Goal: Find contact information: Find contact information

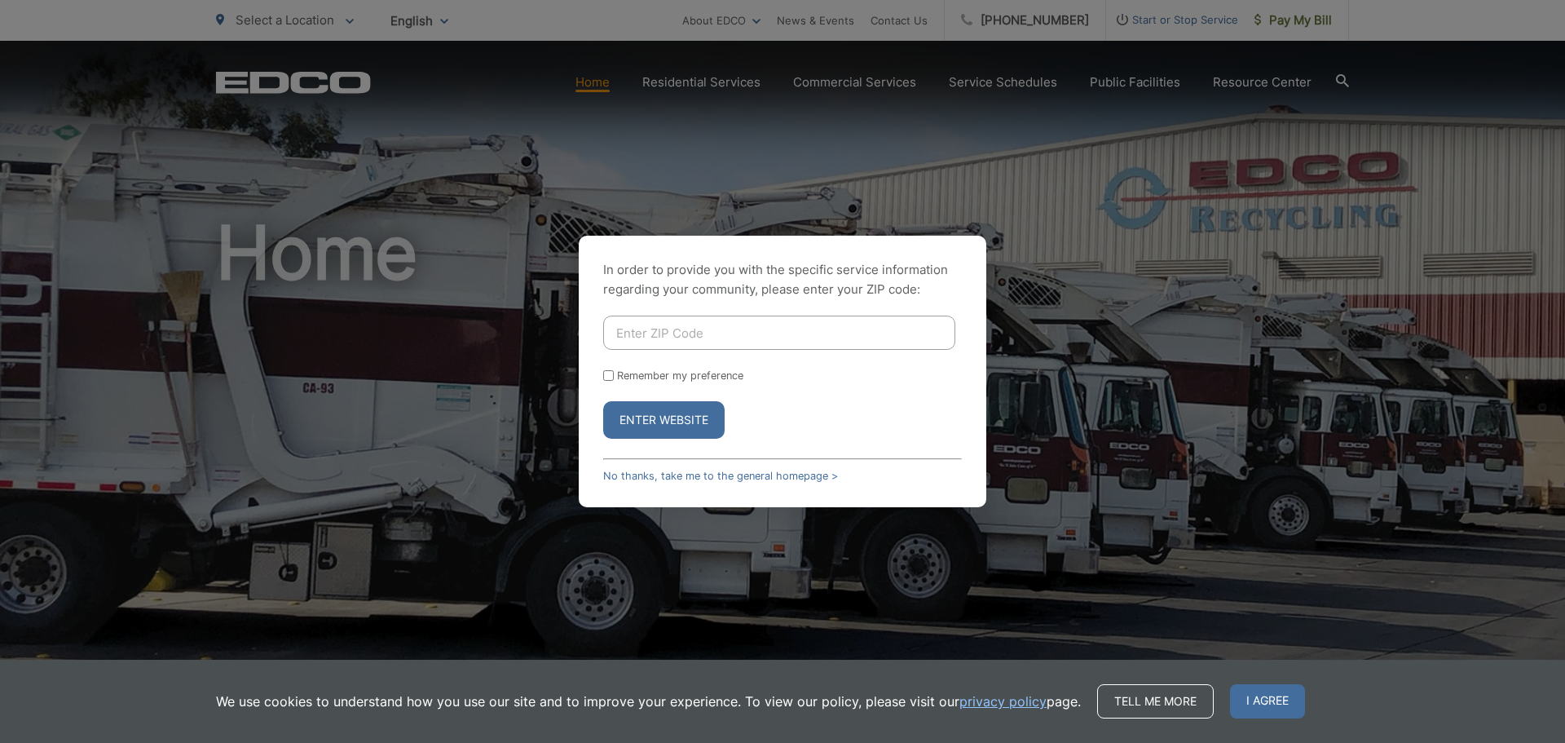
click at [1026, 127] on div "In order to provide you with the specific service information regarding your co…" at bounding box center [782, 371] width 1565 height 743
click at [356, 52] on div "In order to provide you with the specific service information regarding your co…" at bounding box center [782, 371] width 1565 height 743
click at [696, 330] on input "Enter ZIP Code" at bounding box center [779, 333] width 352 height 34
type input "92111"
click at [647, 426] on button "Enter Website" at bounding box center [663, 420] width 121 height 38
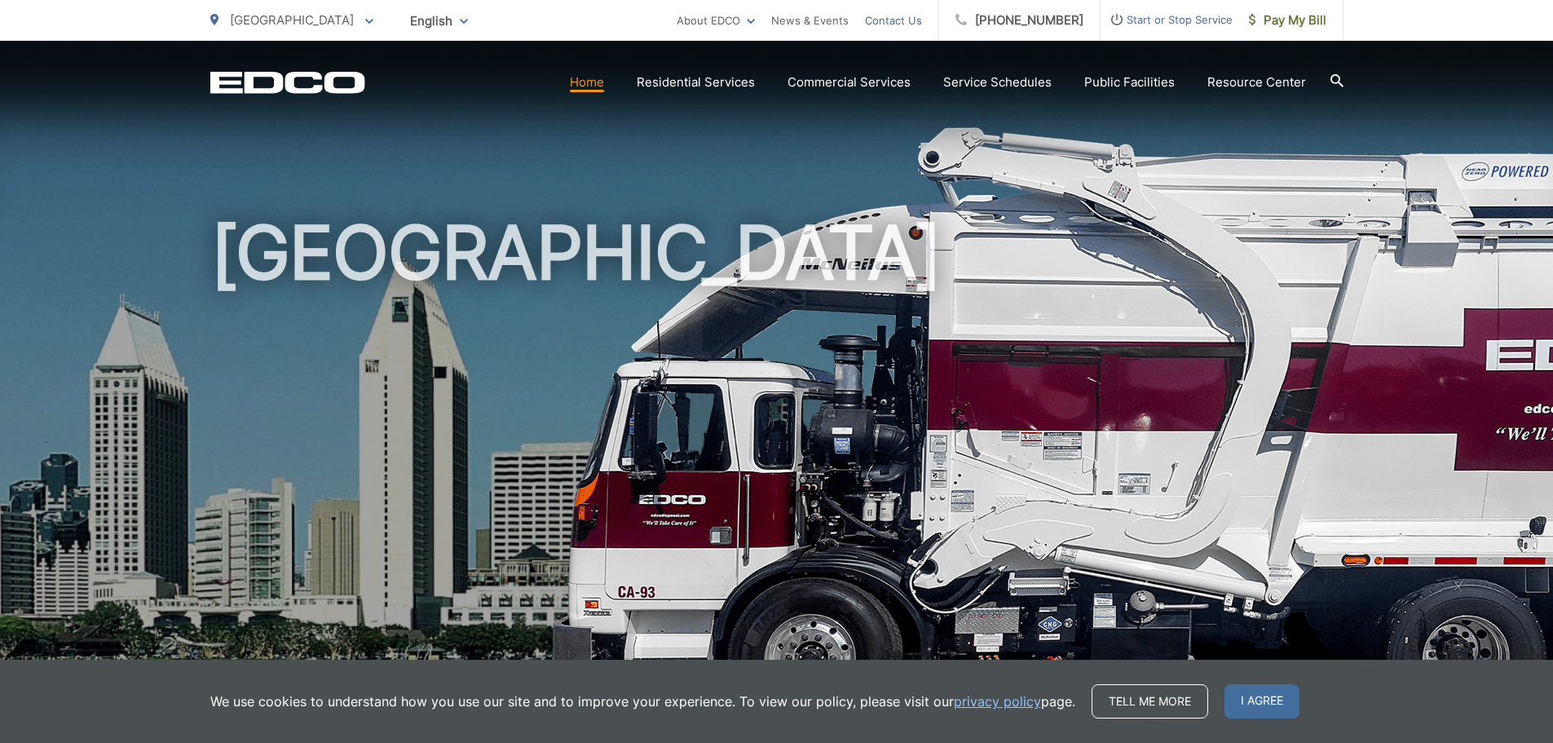
click at [904, 23] on link "Contact Us" at bounding box center [893, 21] width 57 height 20
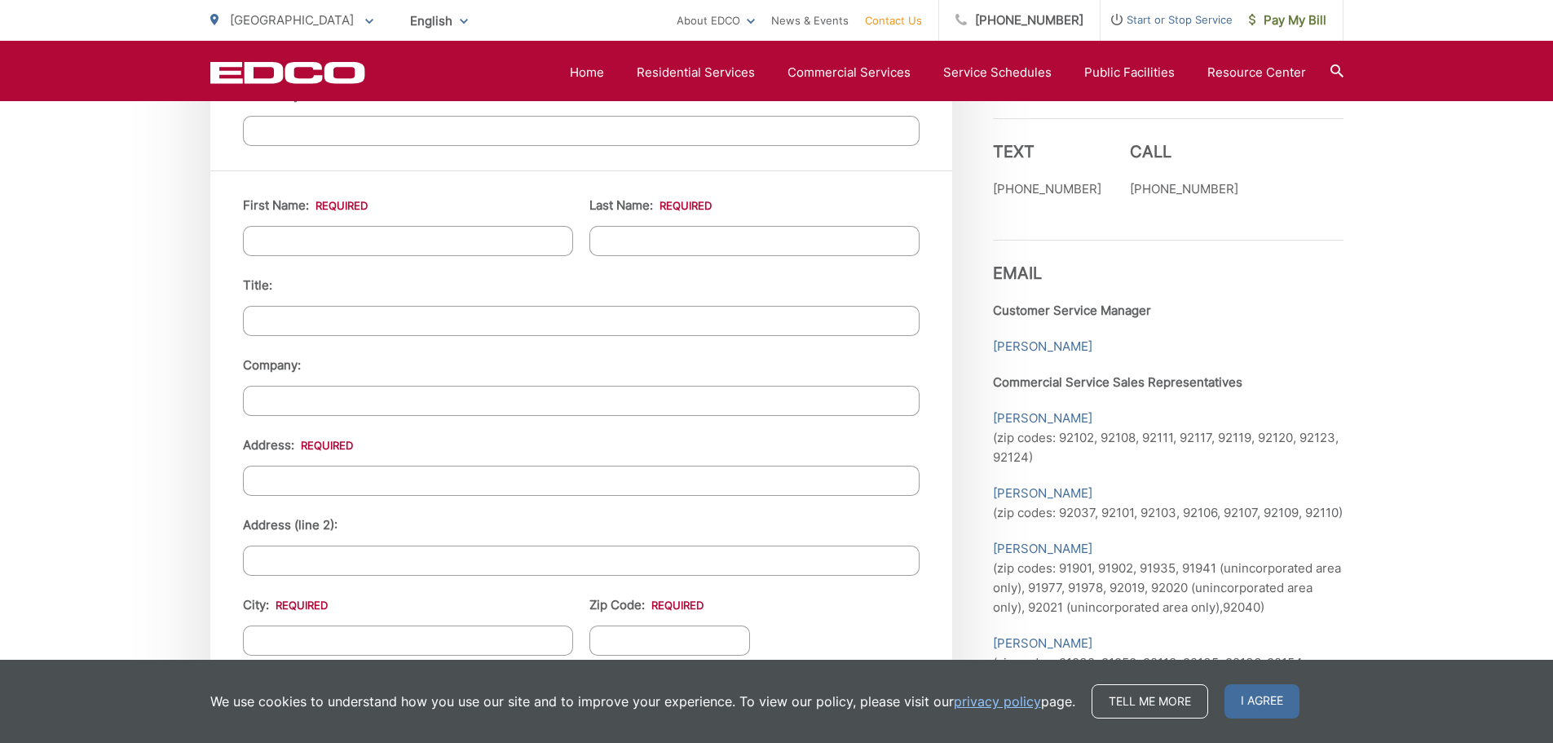
scroll to position [1463, 0]
click at [1000, 338] on link "Caroline Atkinson" at bounding box center [1042, 348] width 99 height 20
click at [1002, 338] on link "Caroline Atkinson" at bounding box center [1042, 348] width 99 height 20
drag, startPoint x: 1026, startPoint y: 316, endPoint x: 1148, endPoint y: 261, distance: 134.3
click at [1148, 261] on h3 "Email" at bounding box center [1168, 262] width 351 height 43
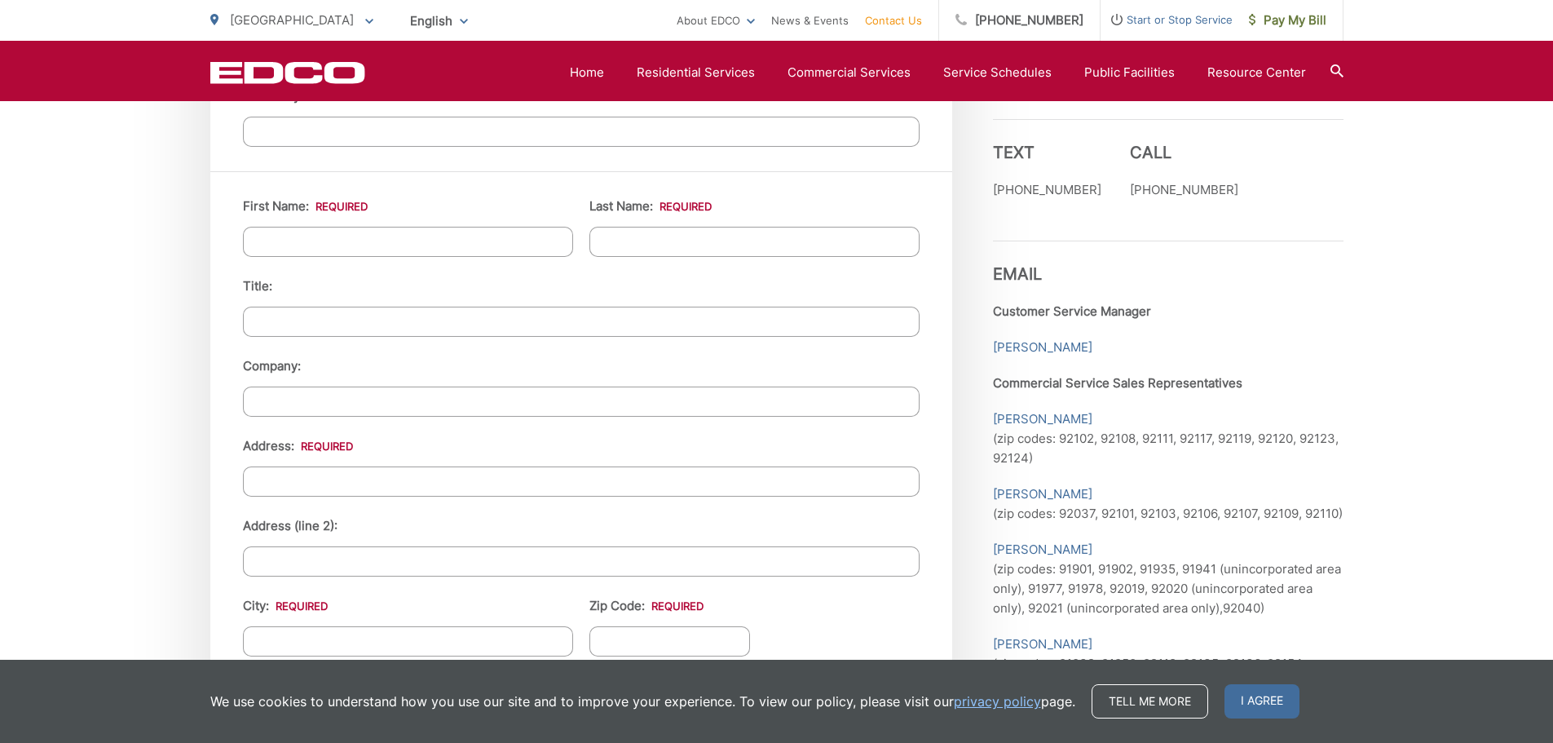
drag, startPoint x: 1066, startPoint y: 327, endPoint x: 1025, endPoint y: 343, distance: 43.9
click at [1025, 343] on div "Employment Download Our Employment Application Pay-by-Phone (855) 713-4255 EDCO…" at bounding box center [1168, 249] width 351 height 2055
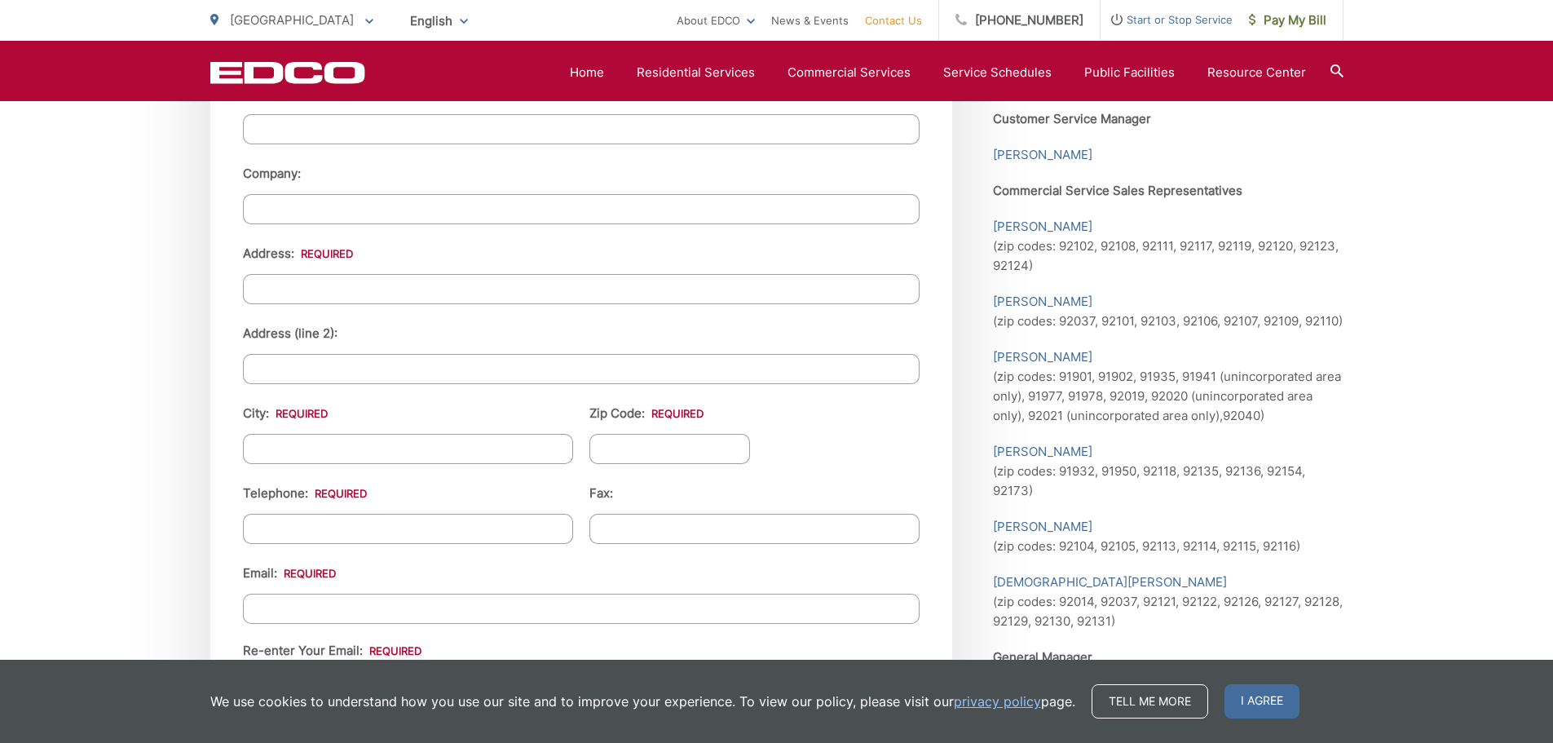
scroll to position [1626, 0]
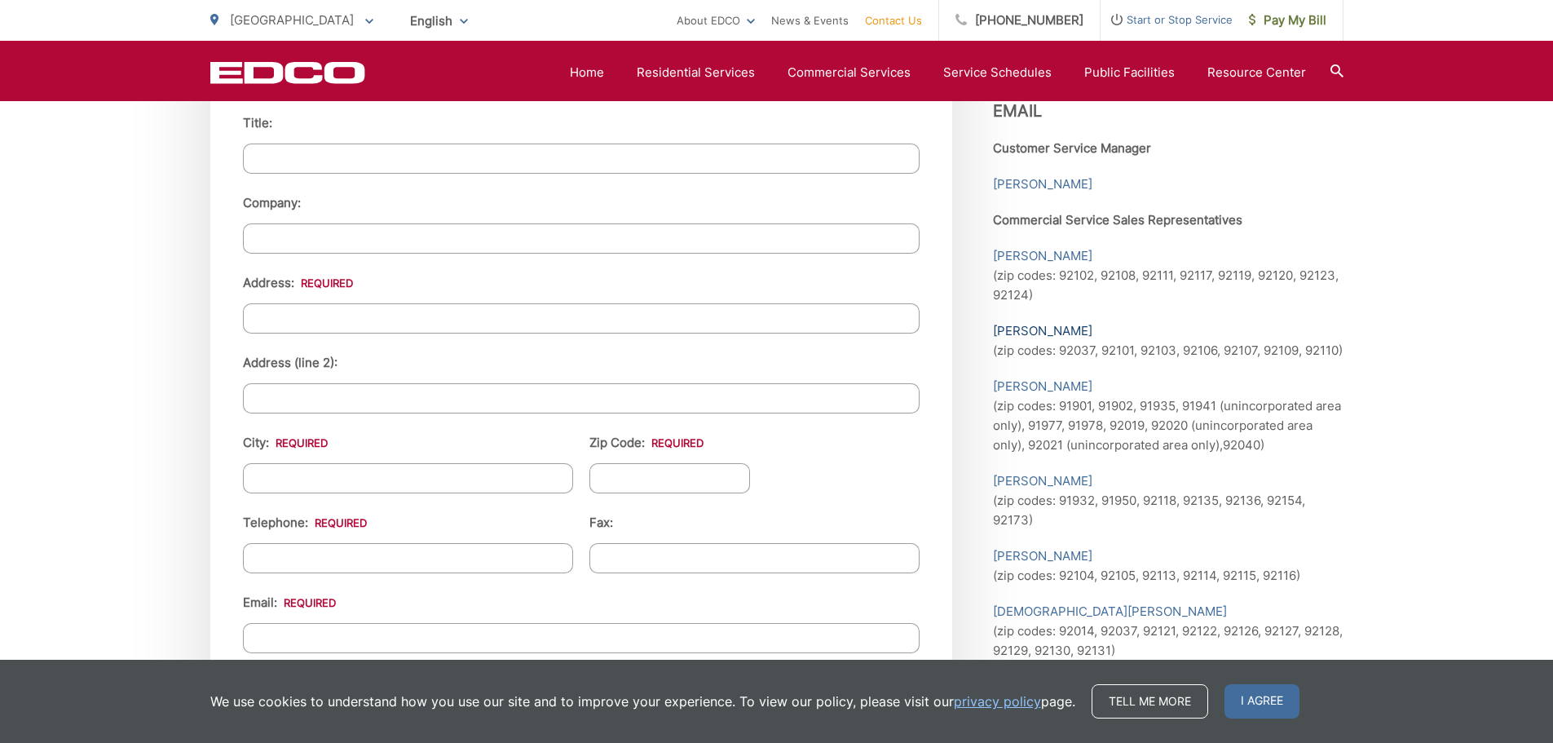
click at [1025, 321] on link "Maggie Eggers" at bounding box center [1042, 331] width 99 height 20
click at [1019, 249] on p "Healoha Fox (zip codes: 92102, 92108, 92111, 92117, 92119, 92120, 92123, 92124)" at bounding box center [1168, 275] width 351 height 59
click at [1300, 435] on p "Mark Billings (zip codes: 91901, 91902, 91935, 91941 (unincorporated area only)…" at bounding box center [1168, 416] width 351 height 78
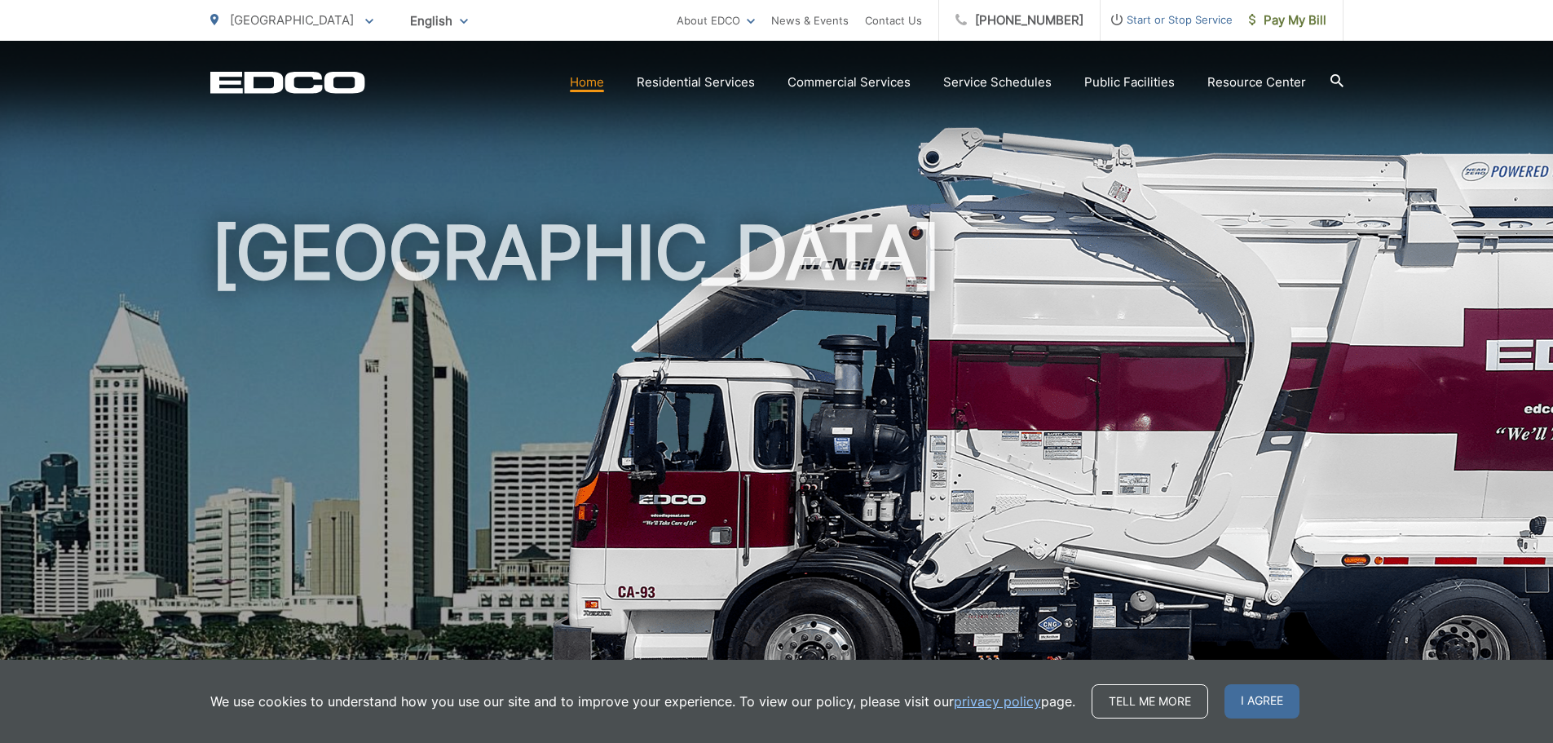
click at [589, 87] on link "Home" at bounding box center [587, 83] width 34 height 20
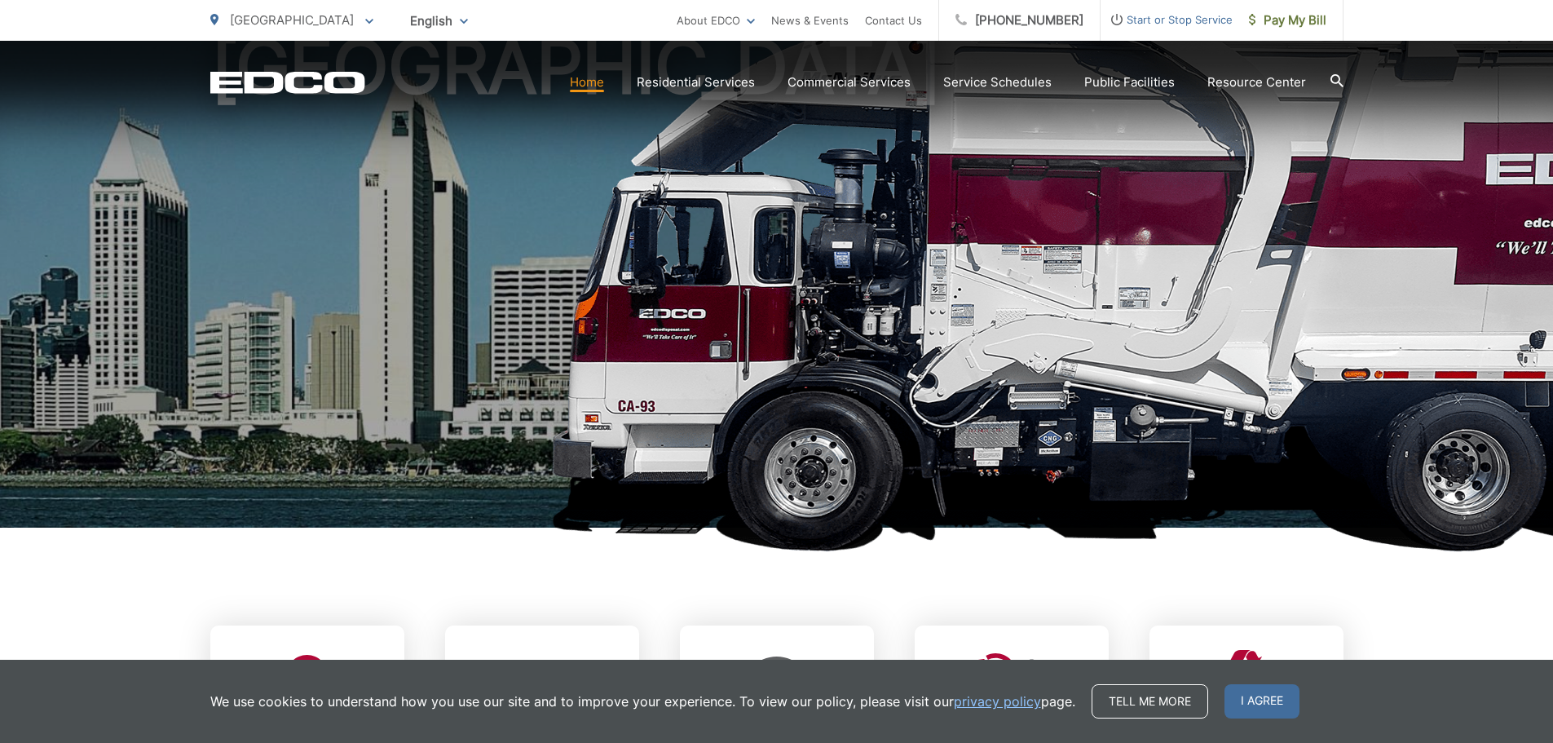
scroll to position [489, 0]
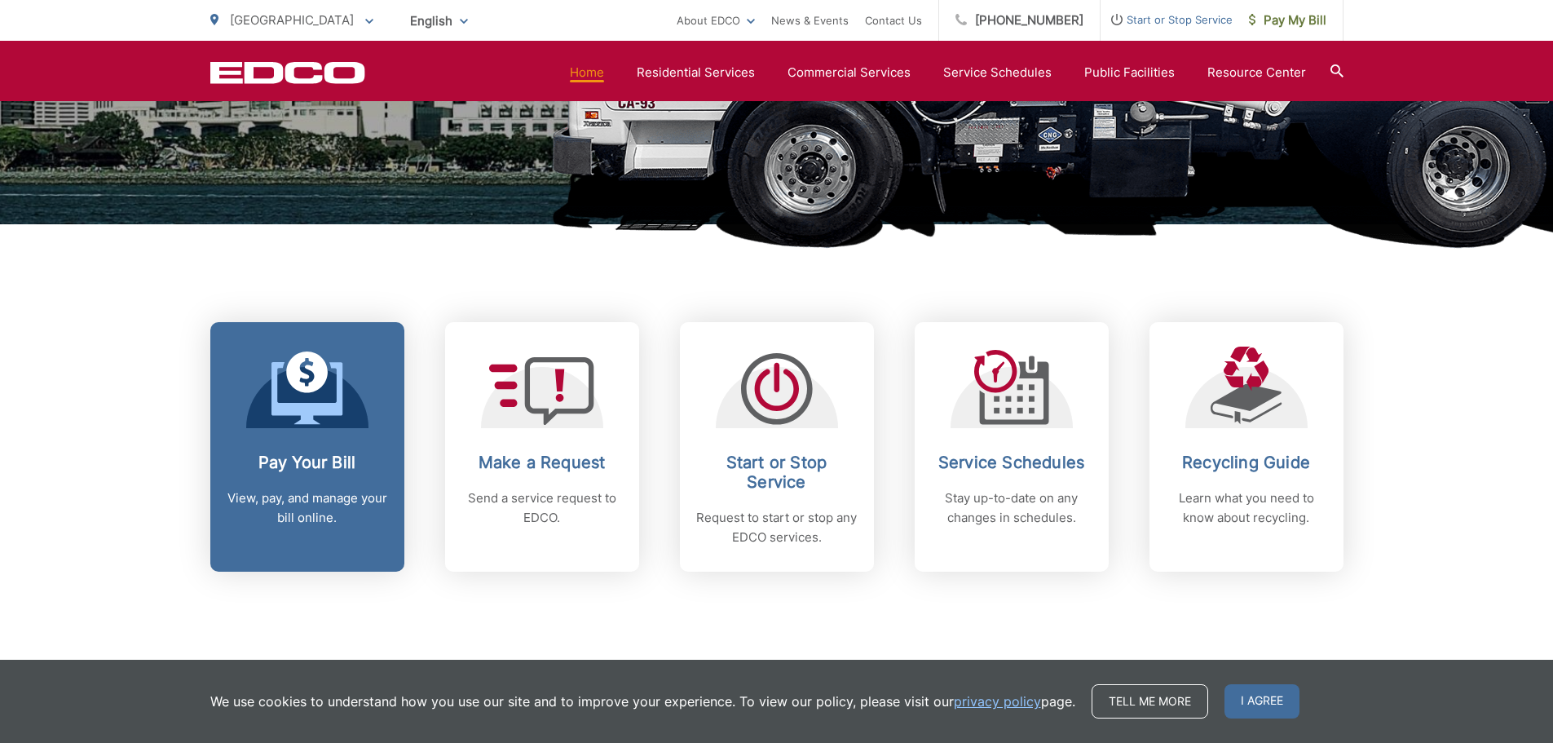
click at [320, 500] on p "View, pay, and manage your bill online." at bounding box center [307, 507] width 161 height 39
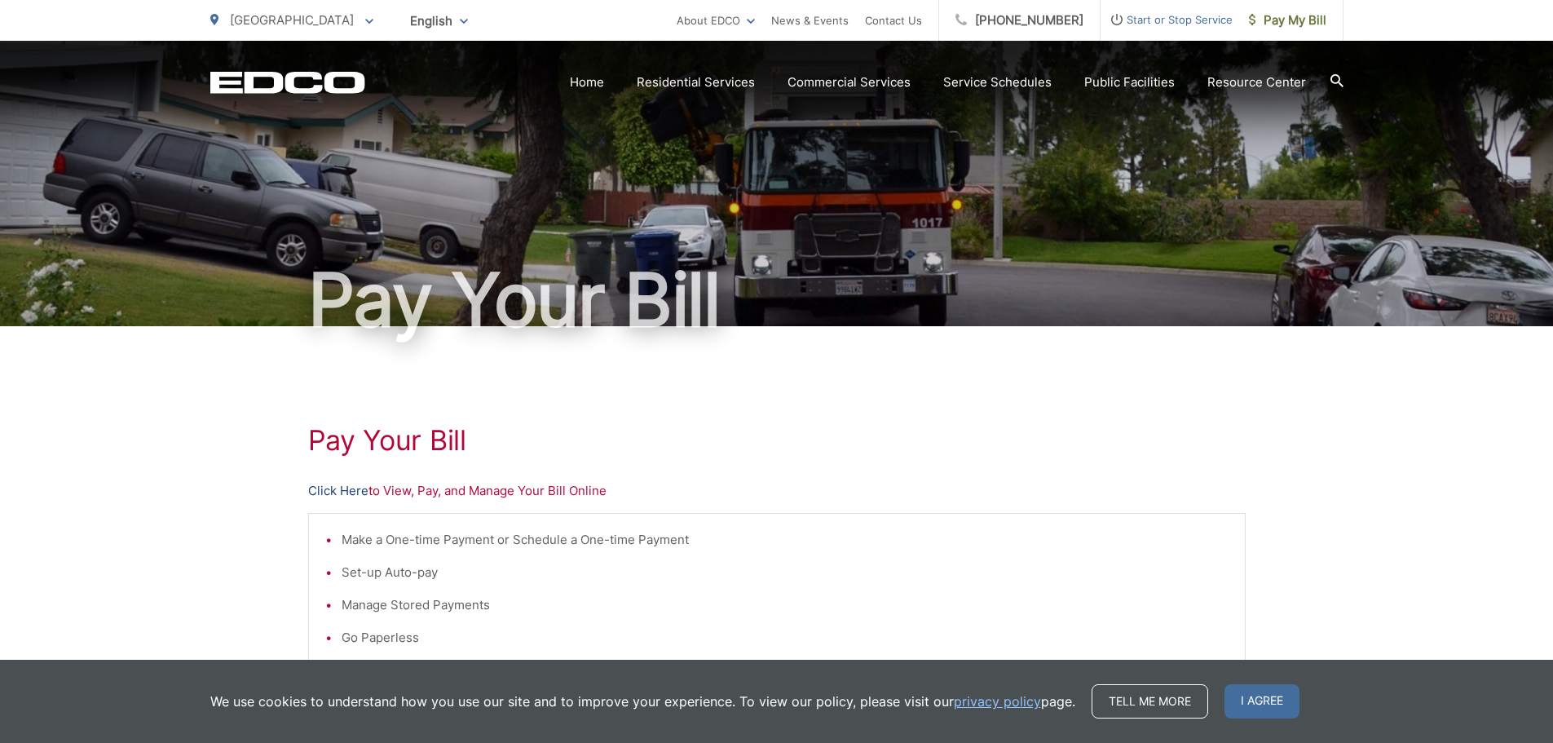
click at [348, 488] on link "Click Here" at bounding box center [338, 491] width 60 height 20
